Goal: Book appointment/travel/reservation

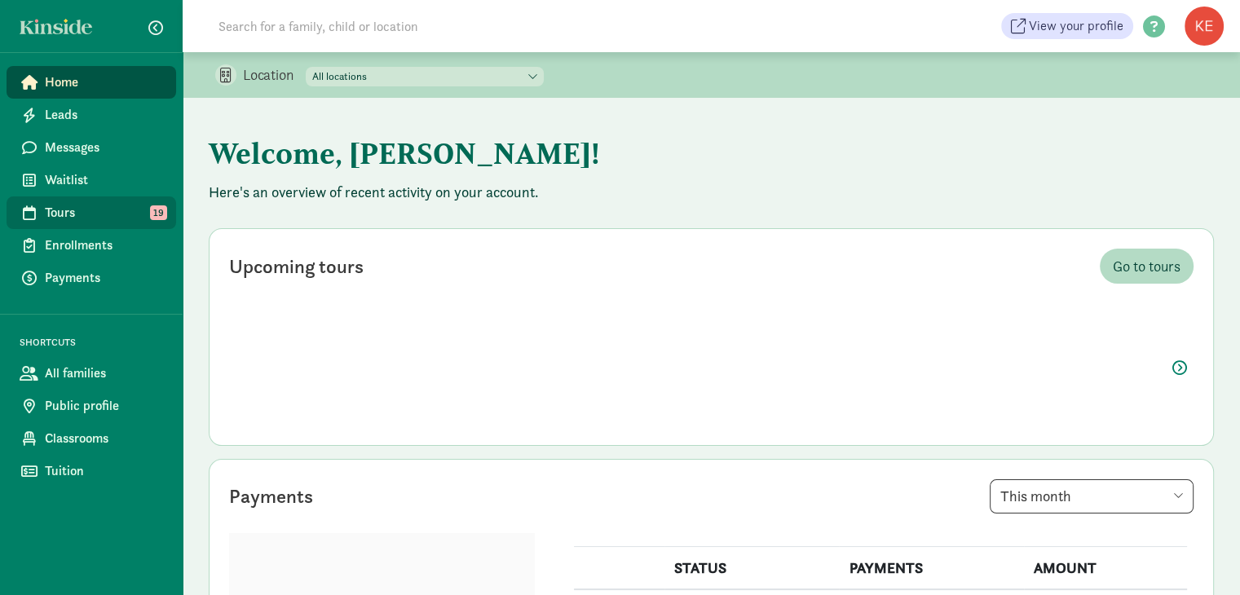
click at [83, 211] on span "Tours" at bounding box center [104, 213] width 118 height 20
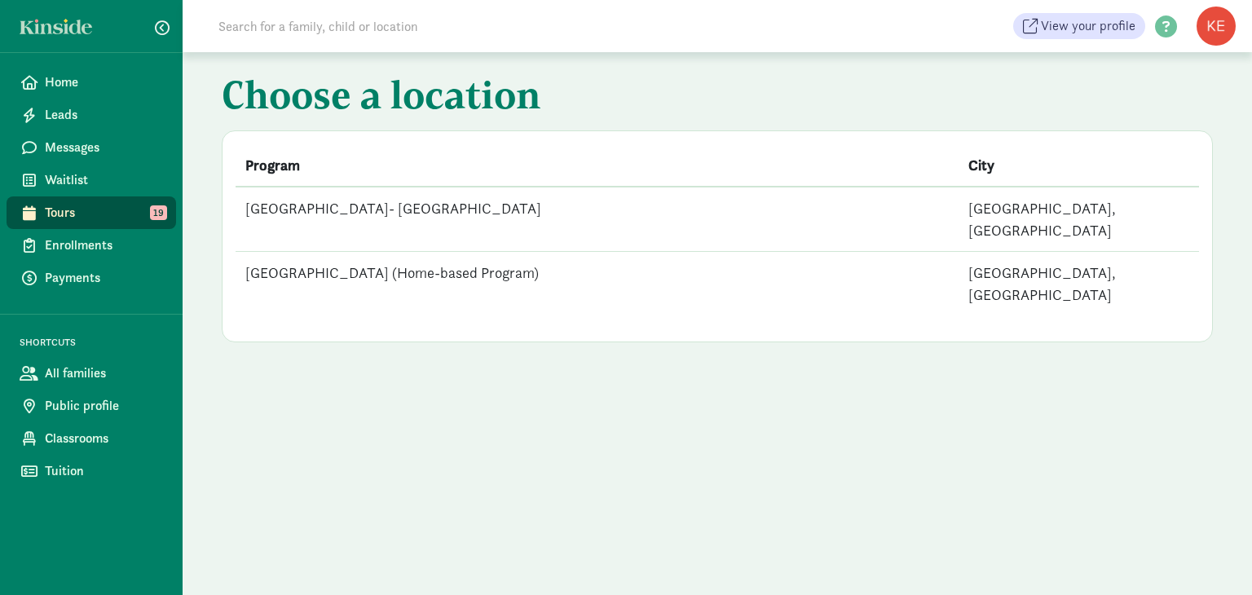
click at [424, 214] on td "[GEOGRAPHIC_DATA]- [GEOGRAPHIC_DATA]" at bounding box center [597, 219] width 723 height 65
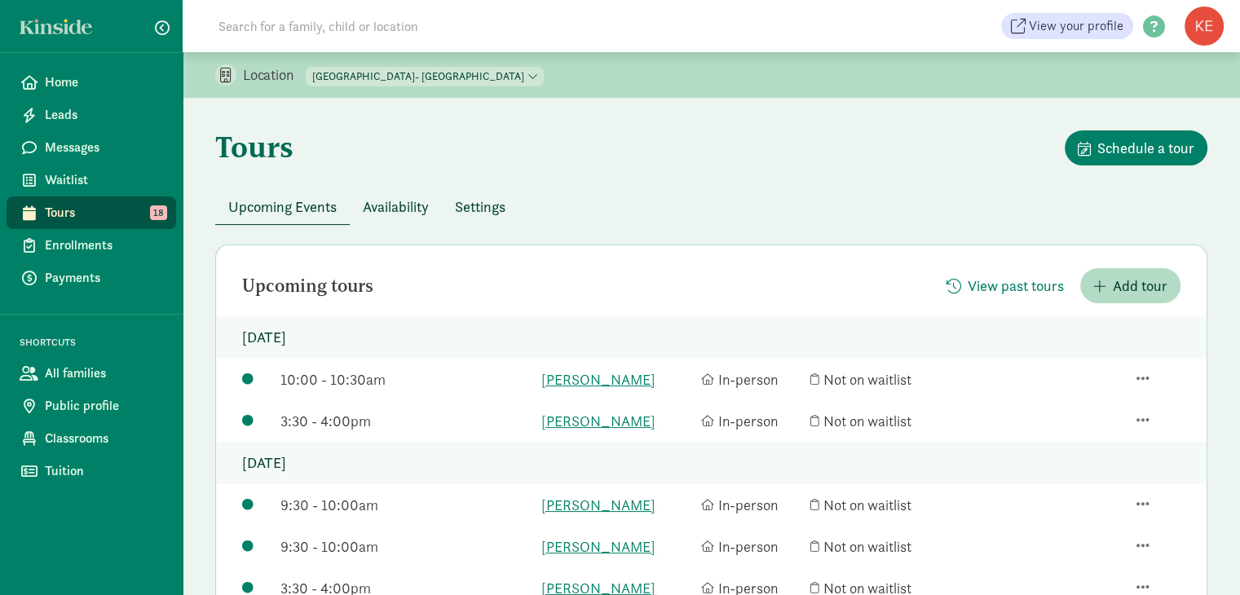
click at [401, 203] on span "Availability" at bounding box center [396, 207] width 66 height 22
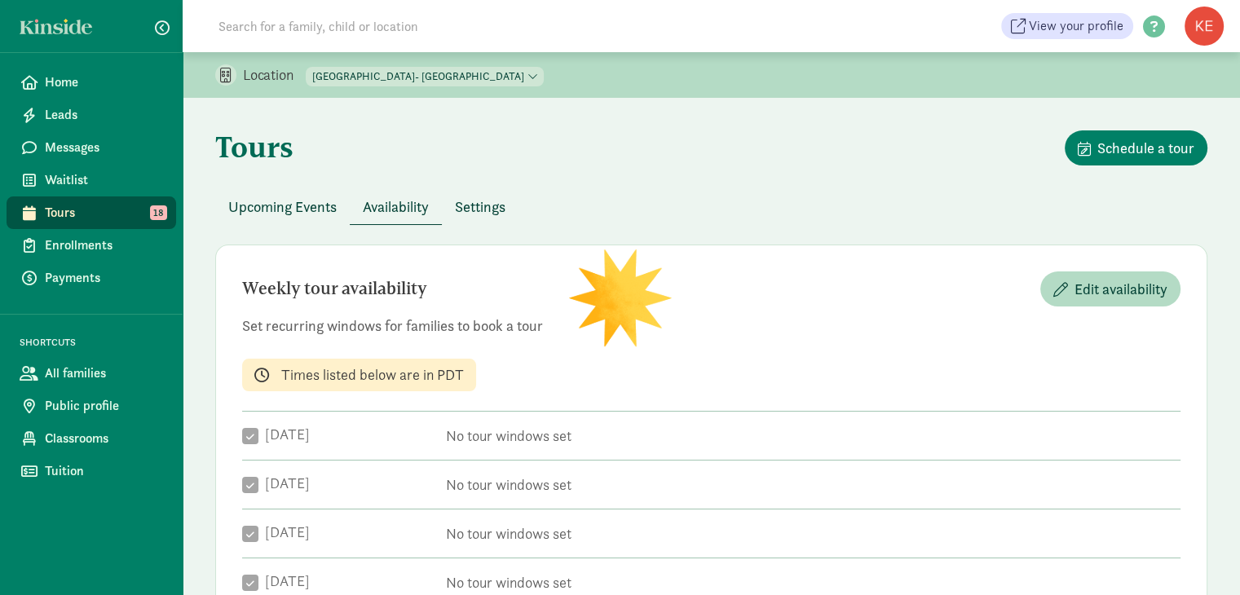
checkbox input "true"
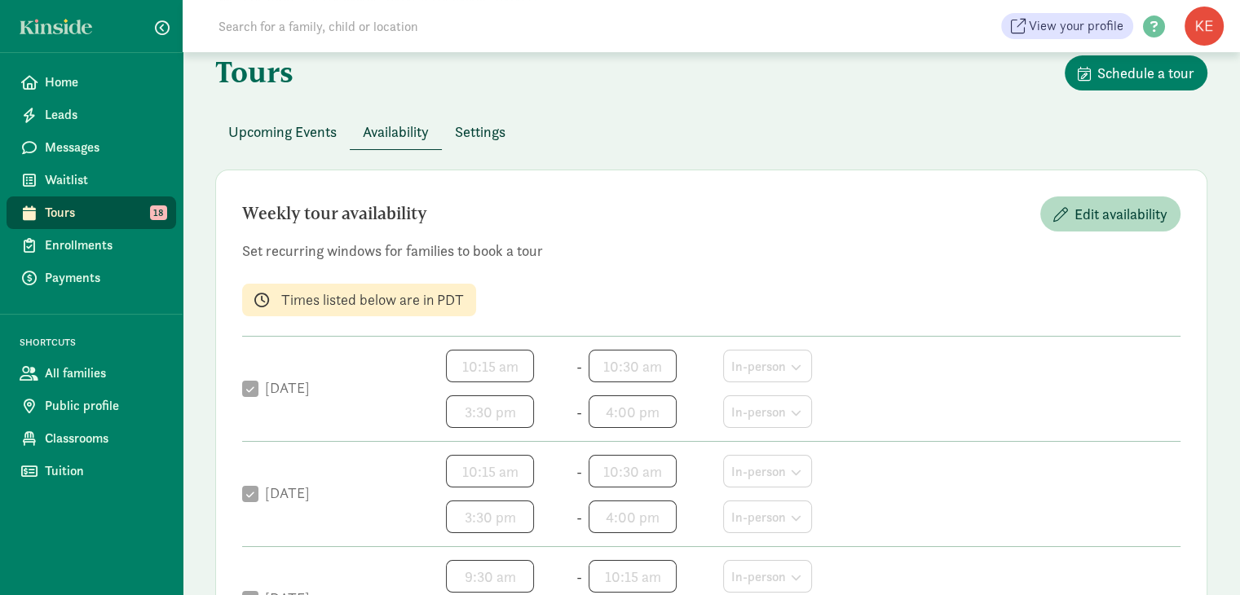
scroll to position [74, 0]
click at [1095, 208] on span "Edit availability" at bounding box center [1120, 215] width 93 height 22
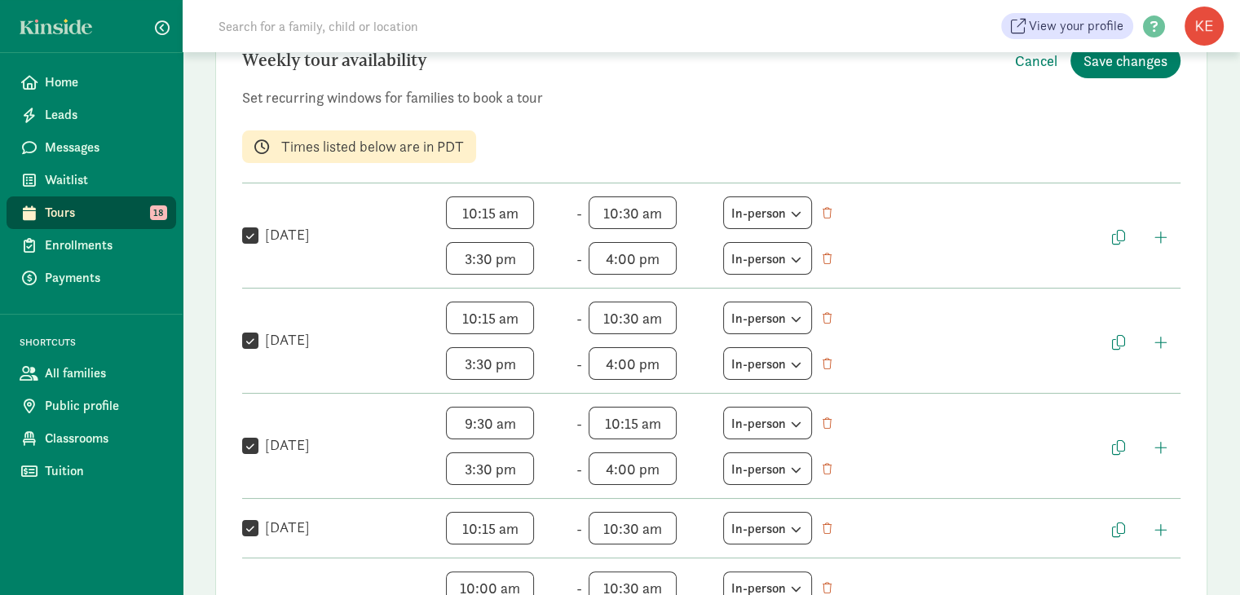
scroll to position [209, 0]
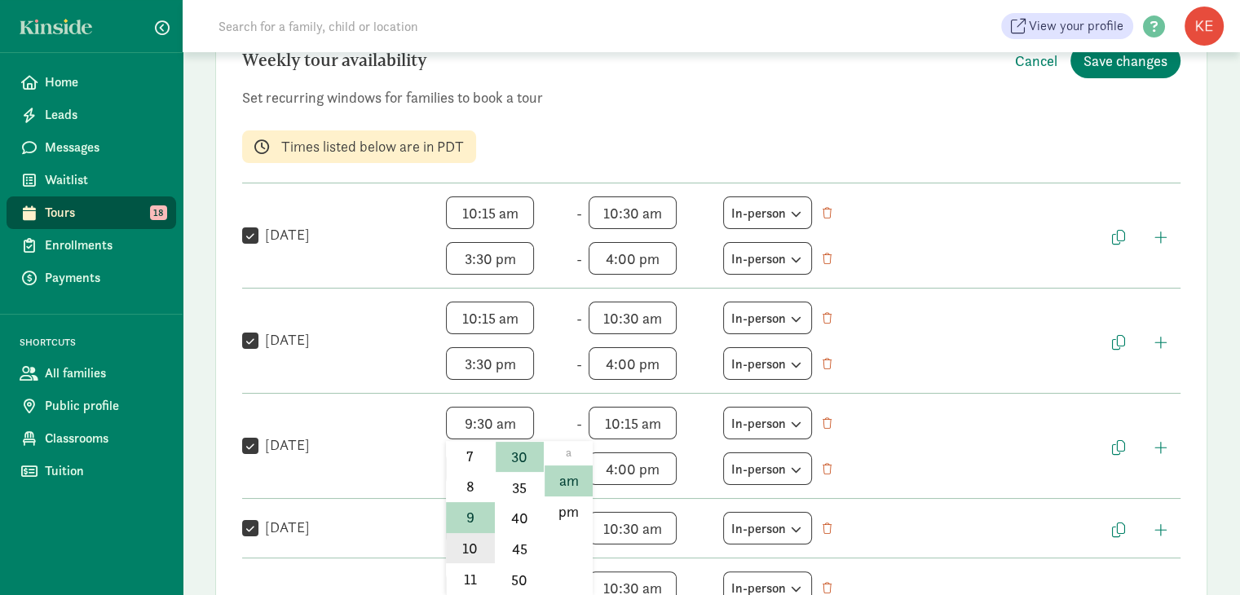
drag, startPoint x: 528, startPoint y: 428, endPoint x: 462, endPoint y: 541, distance: 131.1
click at [462, 541] on li "10" at bounding box center [470, 548] width 48 height 31
click at [518, 421] on span "10:30 am h 12 1 2 3 4 5 6 7 8 9 10 11 mm 00 05 10 15 20 25 30 35 40 45 50 55 a …" at bounding box center [508, 423] width 124 height 33
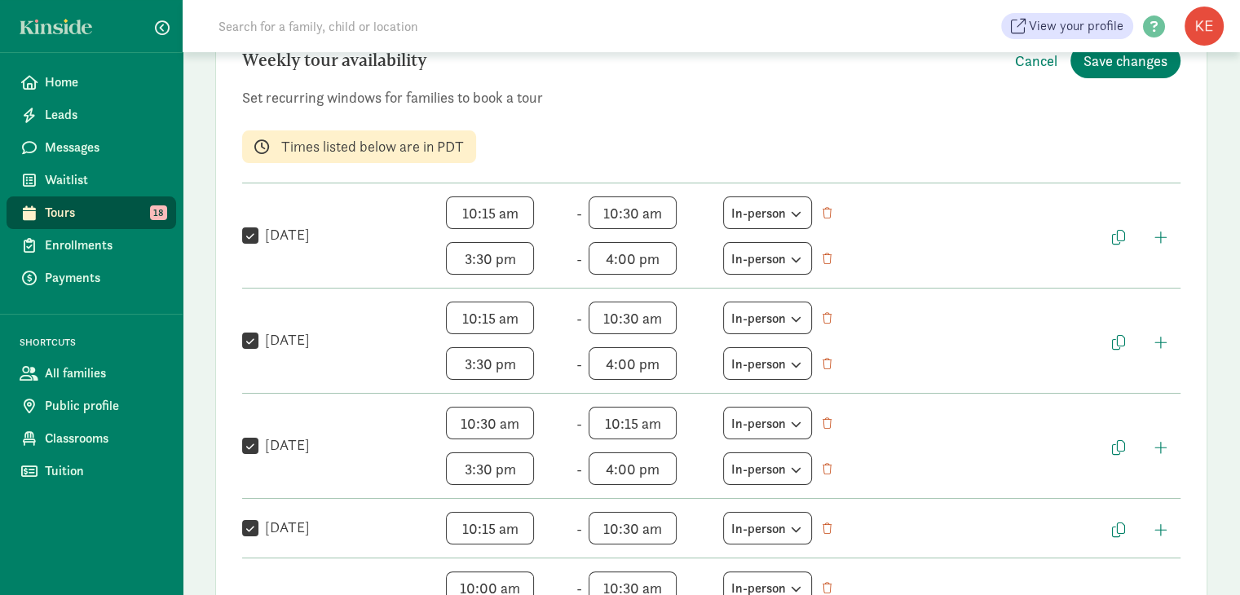
click at [503, 430] on span "10:30 am h 12 1 2 3 4 5 6 7 8 9 10 11 mm 00 05 10 15 20 25 30 35 40 45 50 55 a …" at bounding box center [508, 423] width 124 height 33
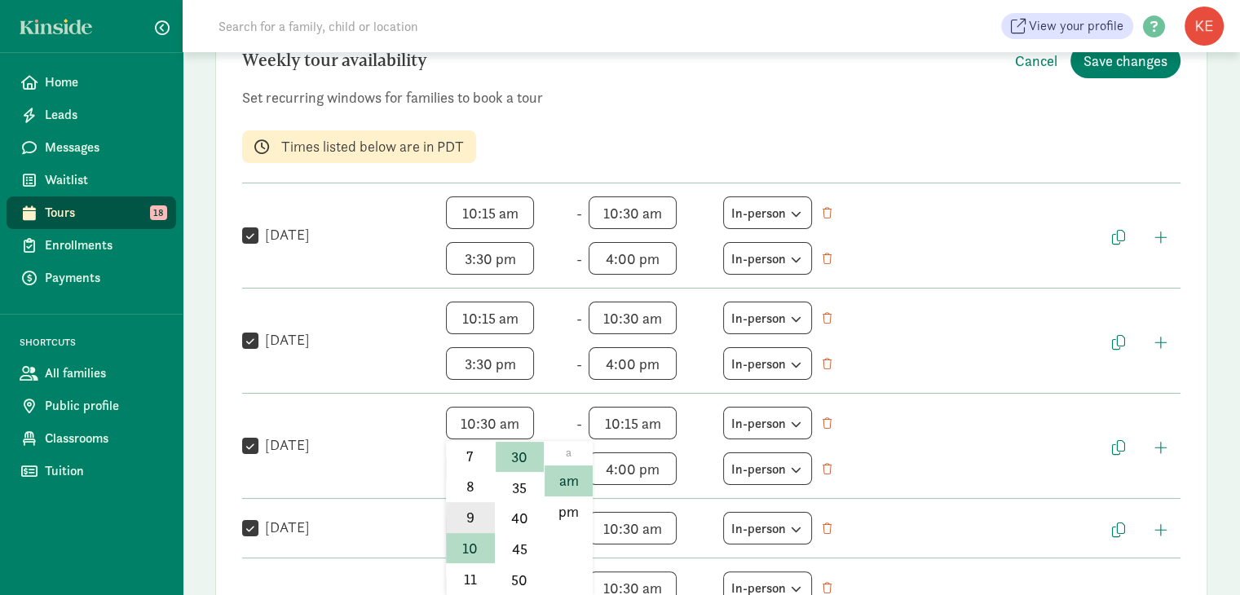
click at [465, 519] on li "9" at bounding box center [470, 517] width 48 height 31
click at [523, 425] on span "9:30 am h 12 1 2 3 4 5 6 7 8 9 10 11 mm 00 05 10 15 20 25 30 35 40 45 50 55 a a…" at bounding box center [508, 423] width 124 height 33
click at [521, 546] on li "45" at bounding box center [520, 549] width 48 height 31
type input "9:45 am"
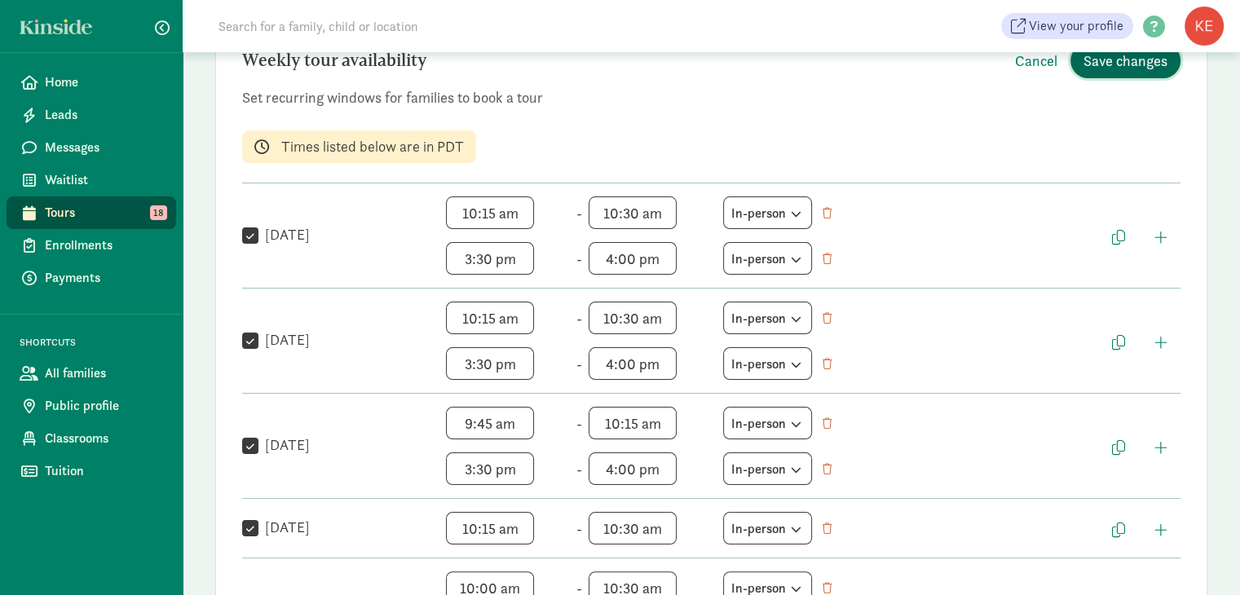
click at [1105, 61] on span "Save changes" at bounding box center [1125, 61] width 84 height 22
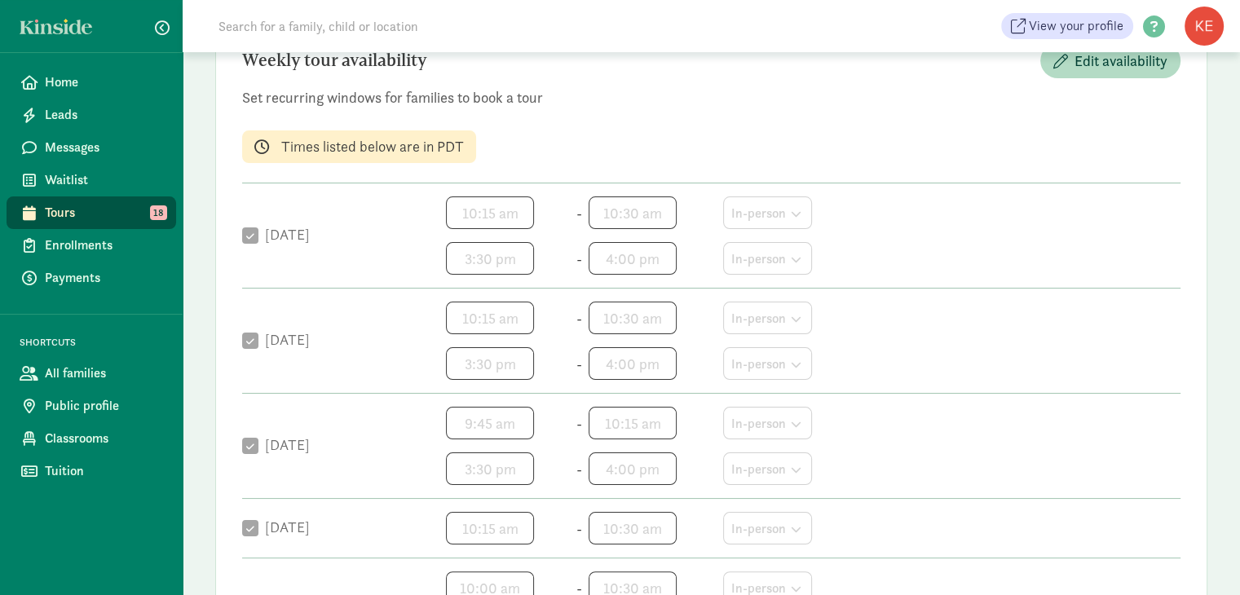
scroll to position [0, 0]
